Goal: Obtain resource: Download file/media

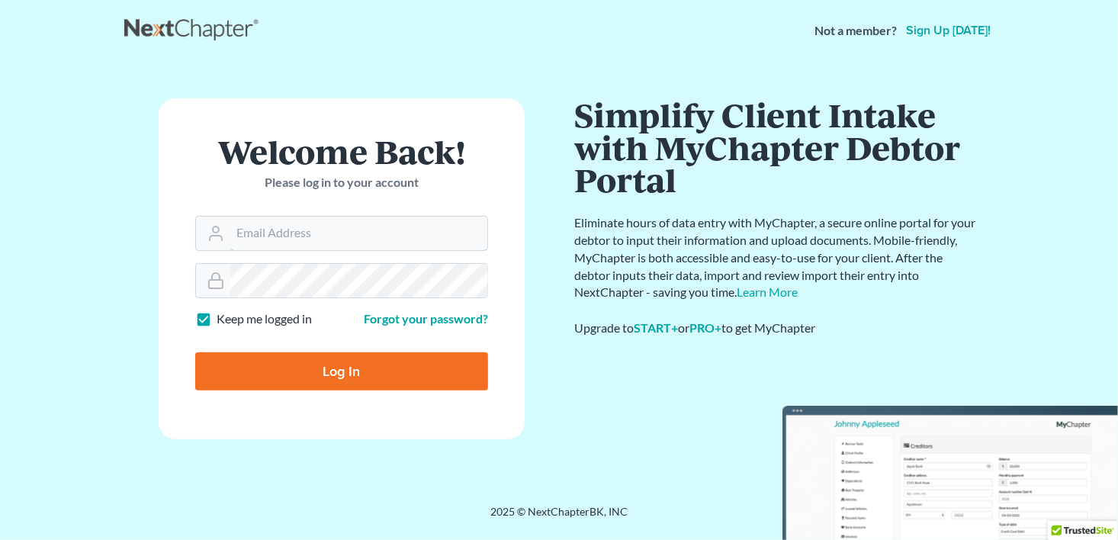
type input "CLJPCADMIN@MGACOXMAIL.COM"
click at [340, 380] on input "Log In" at bounding box center [341, 371] width 293 height 38
type input "Thinking..."
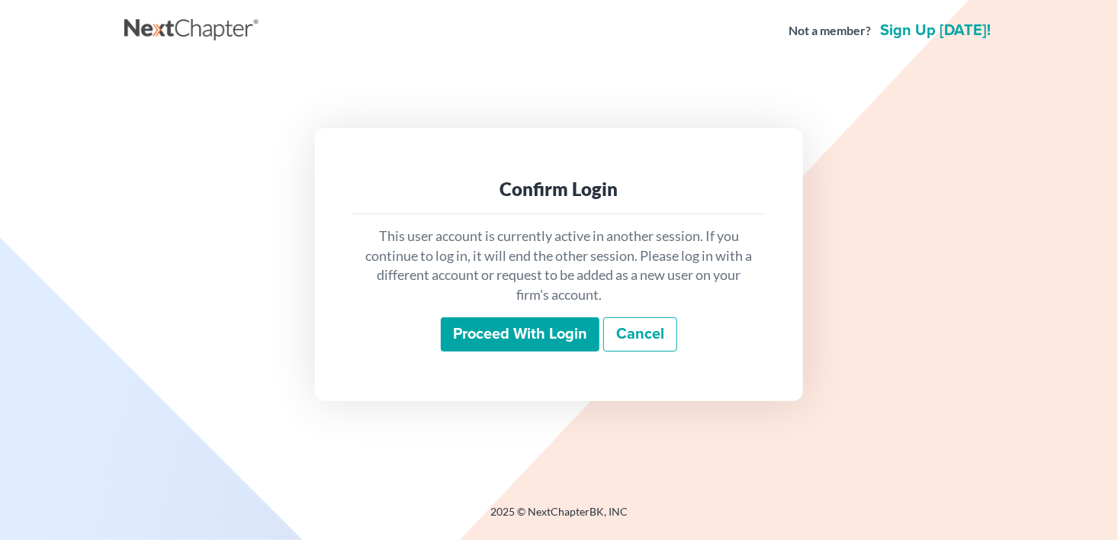
click at [480, 341] on input "Proceed with login" at bounding box center [520, 334] width 159 height 35
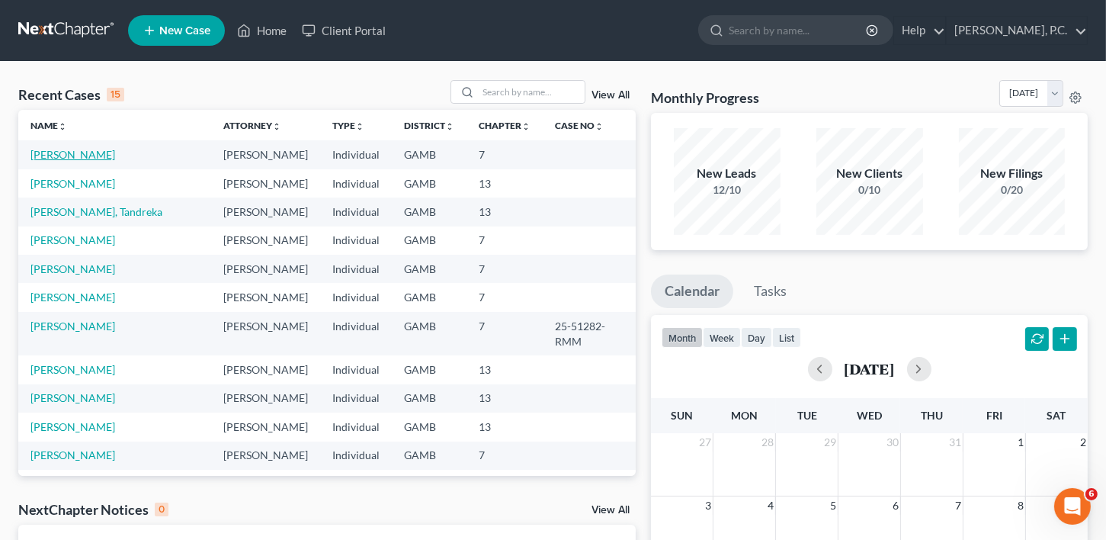
click at [62, 157] on link "Felder, Andrell" at bounding box center [72, 154] width 85 height 13
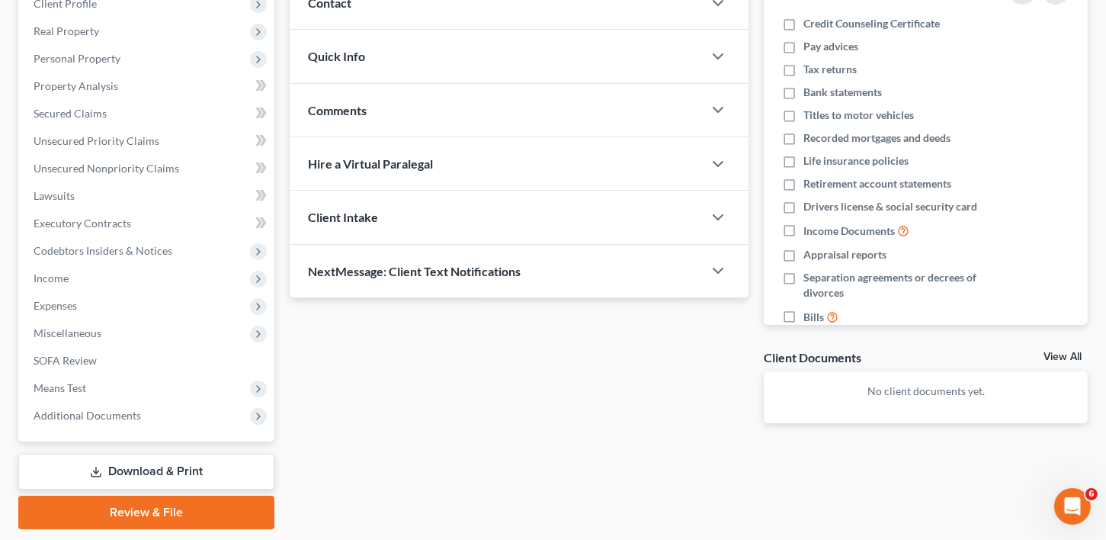
scroll to position [268, 0]
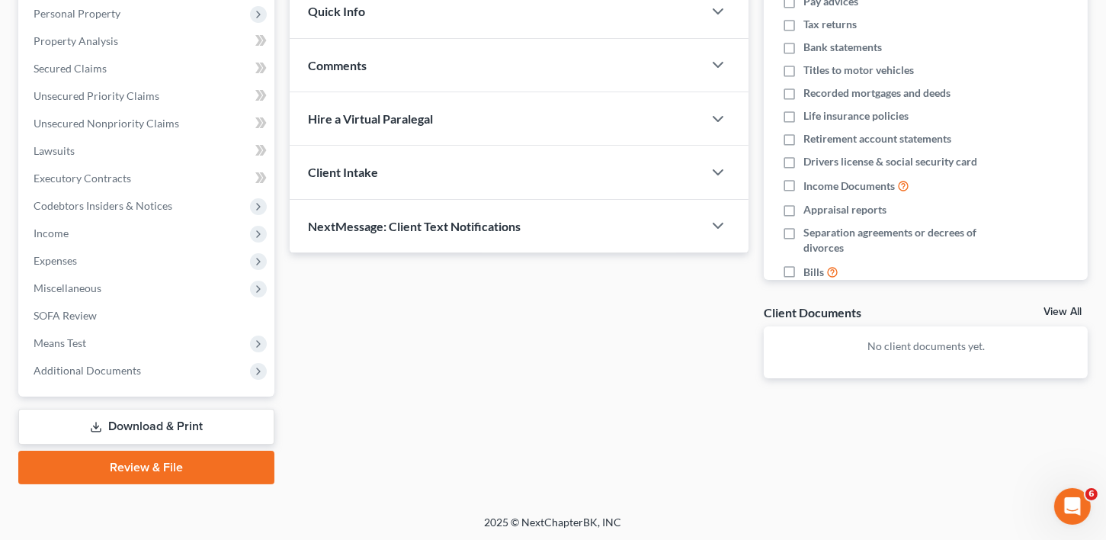
click at [187, 423] on link "Download & Print" at bounding box center [146, 427] width 256 height 36
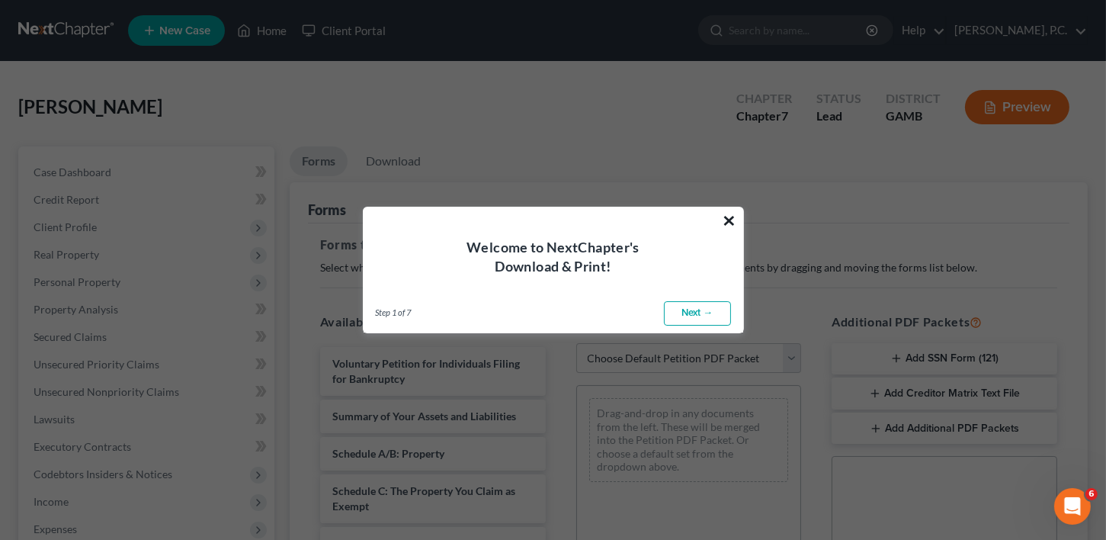
click at [729, 220] on button "×" at bounding box center [730, 220] width 14 height 24
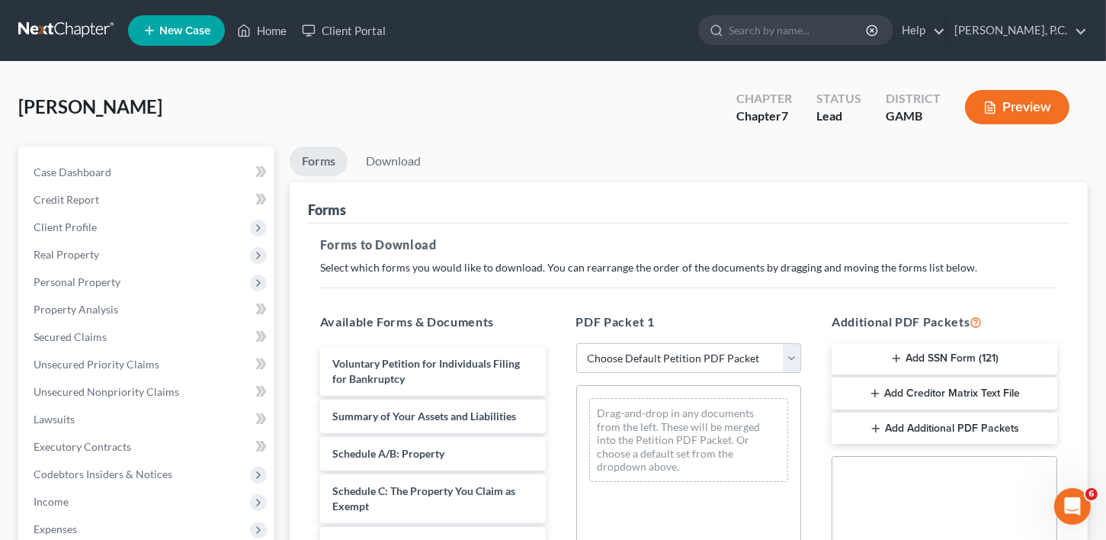
click at [920, 373] on button "Add SSN Form (121)" at bounding box center [945, 359] width 226 height 32
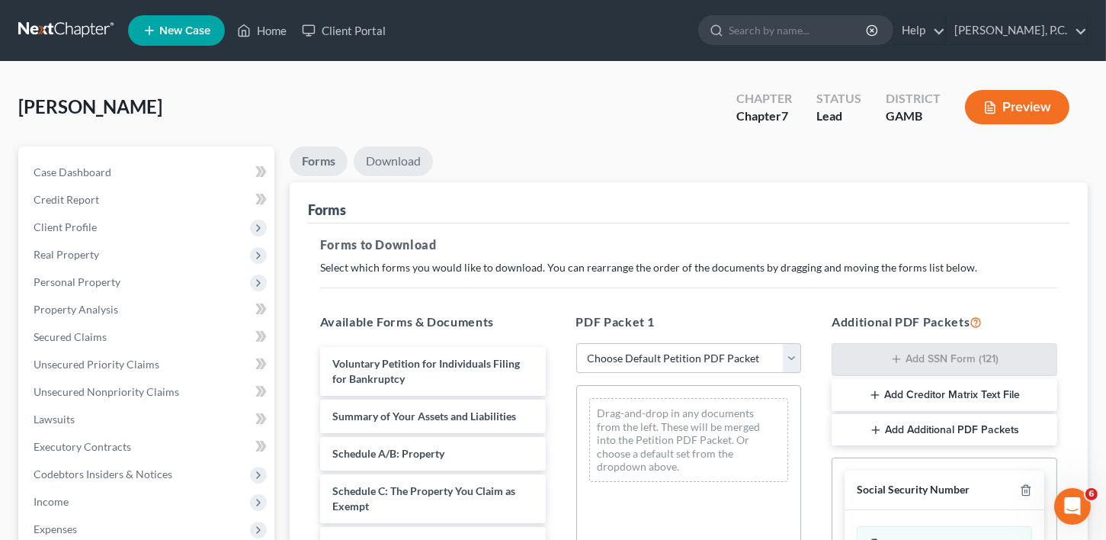
click at [380, 166] on link "Download" at bounding box center [393, 161] width 79 height 30
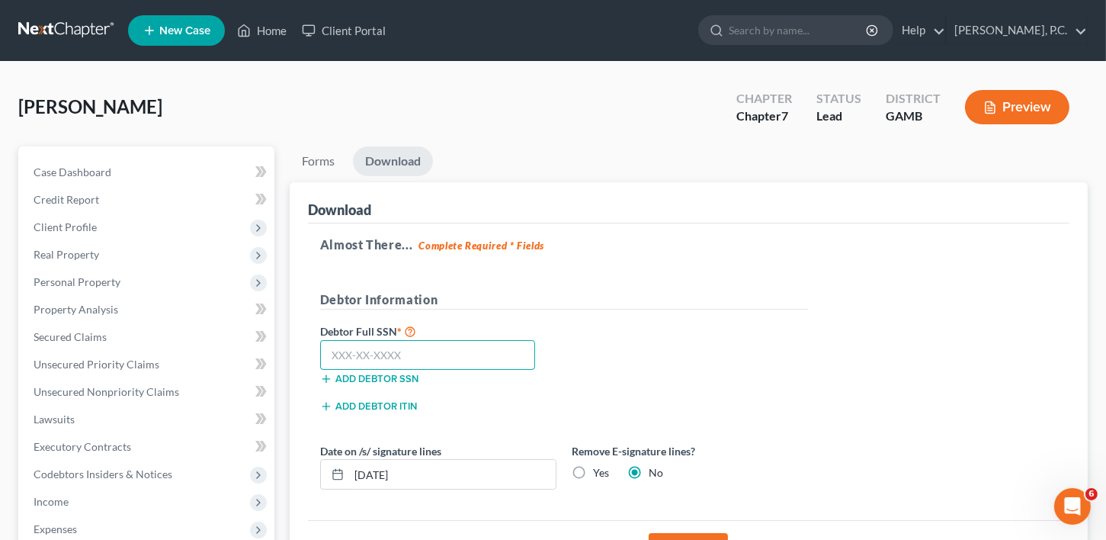
click at [411, 361] on input "text" at bounding box center [428, 355] width 216 height 30
type input "253-89-7756"
click at [663, 533] on button "Download" at bounding box center [688, 550] width 79 height 34
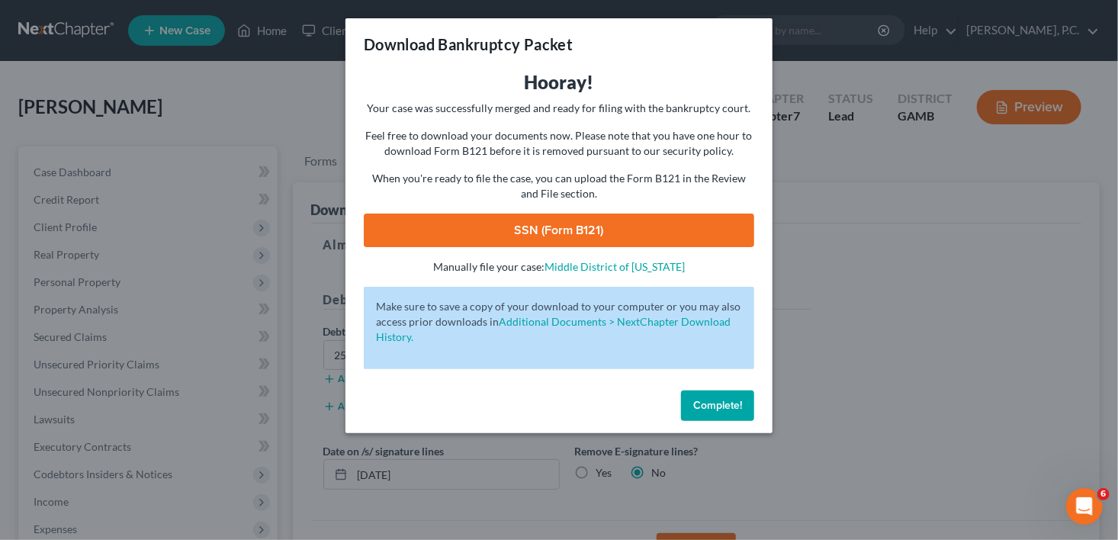
click at [556, 220] on link "SSN (Form B121)" at bounding box center [559, 230] width 390 height 34
